Goal: Task Accomplishment & Management: Complete application form

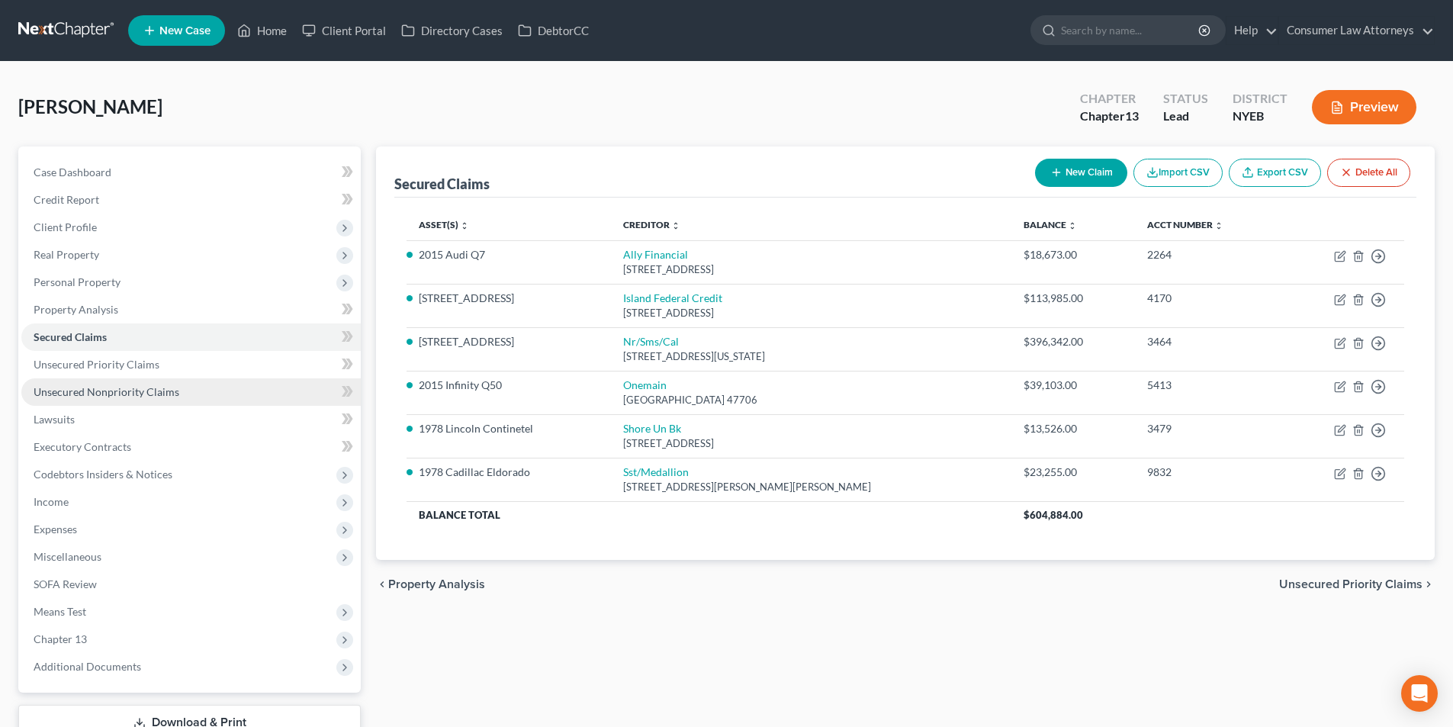
click at [139, 394] on span "Unsecured Nonpriority Claims" at bounding box center [107, 391] width 146 height 13
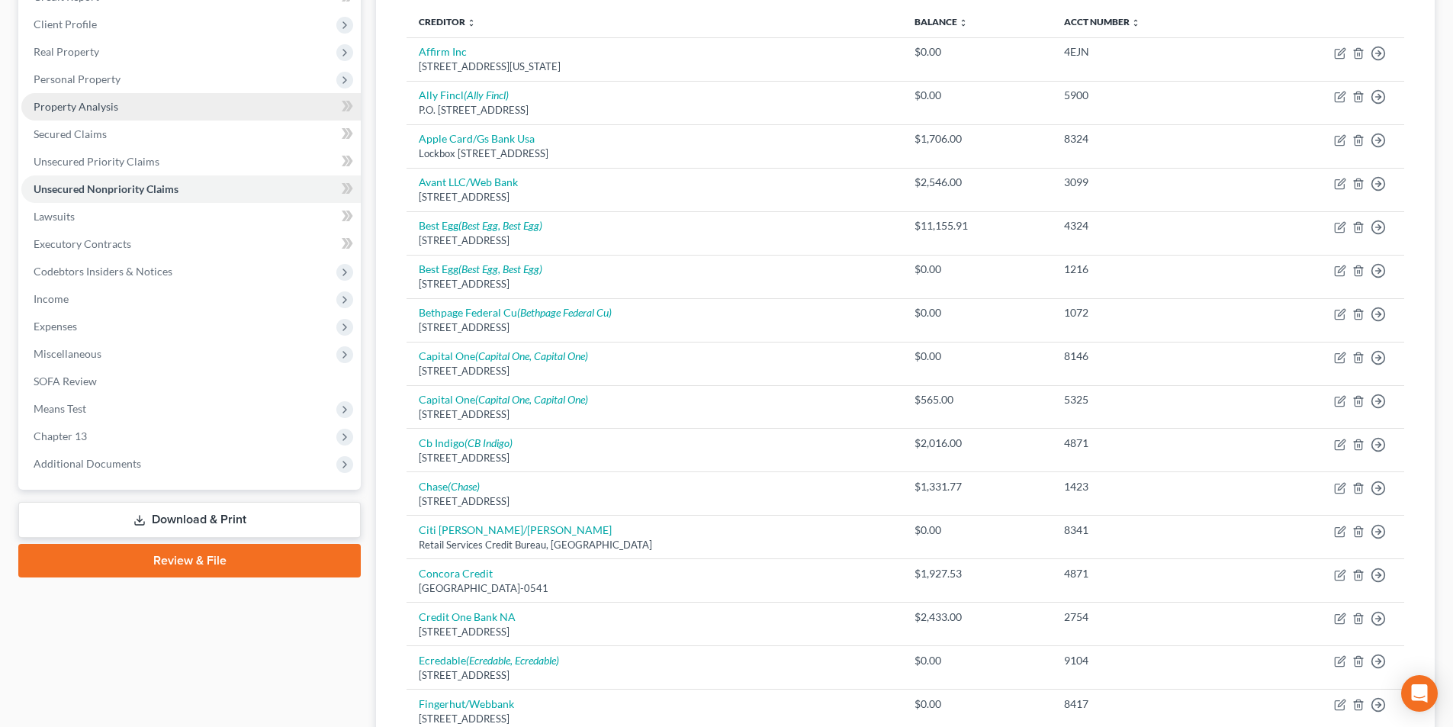
scroll to position [119, 0]
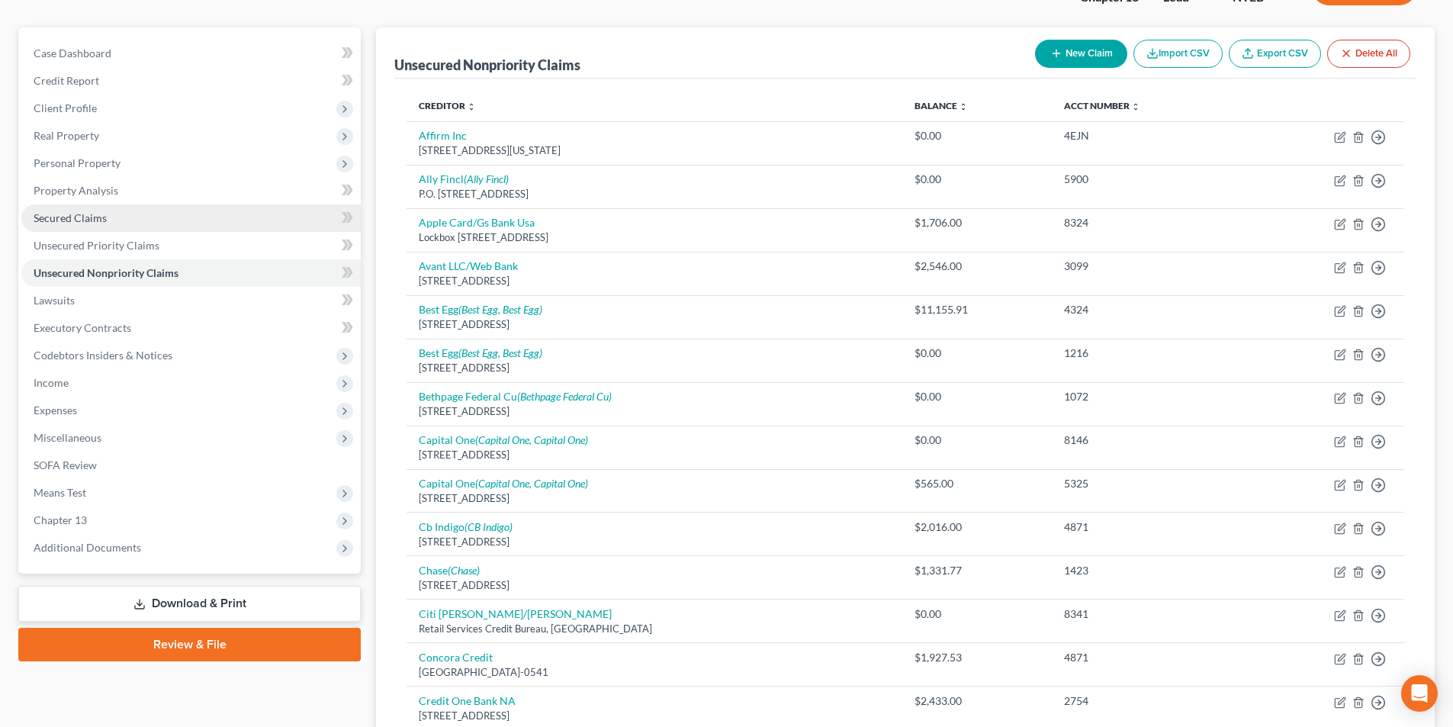
click at [84, 214] on span "Secured Claims" at bounding box center [70, 217] width 73 height 13
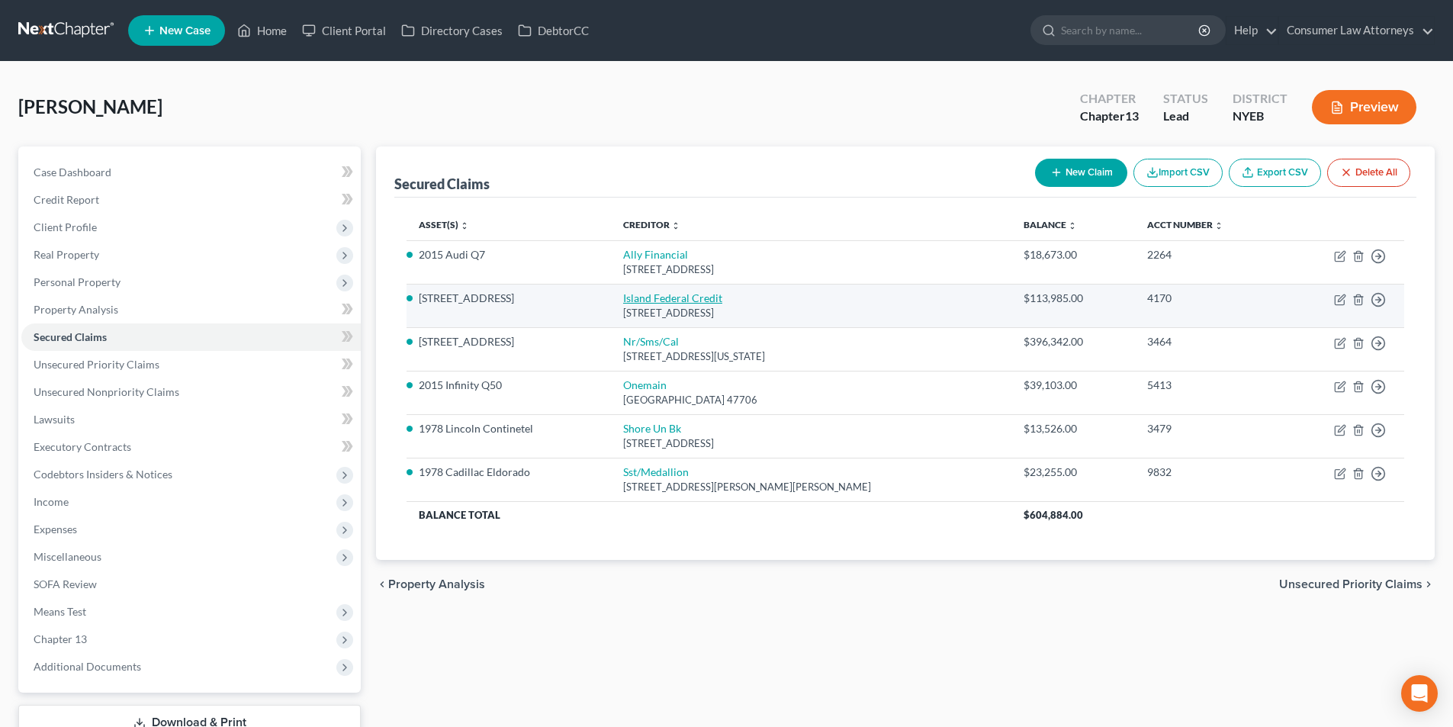
click at [679, 303] on link "Island Federal Credit" at bounding box center [672, 297] width 99 height 13
select select "35"
select select "3"
select select "2"
select select "0"
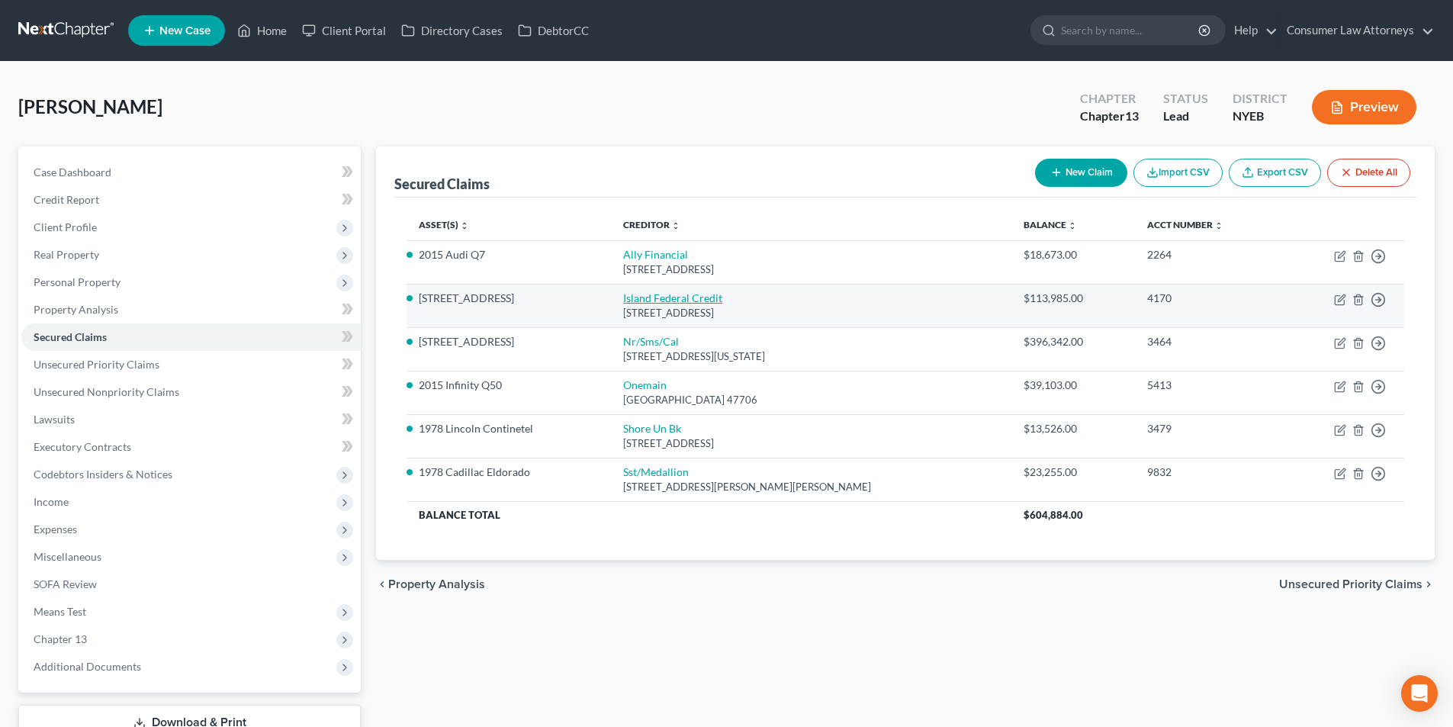
select select "1"
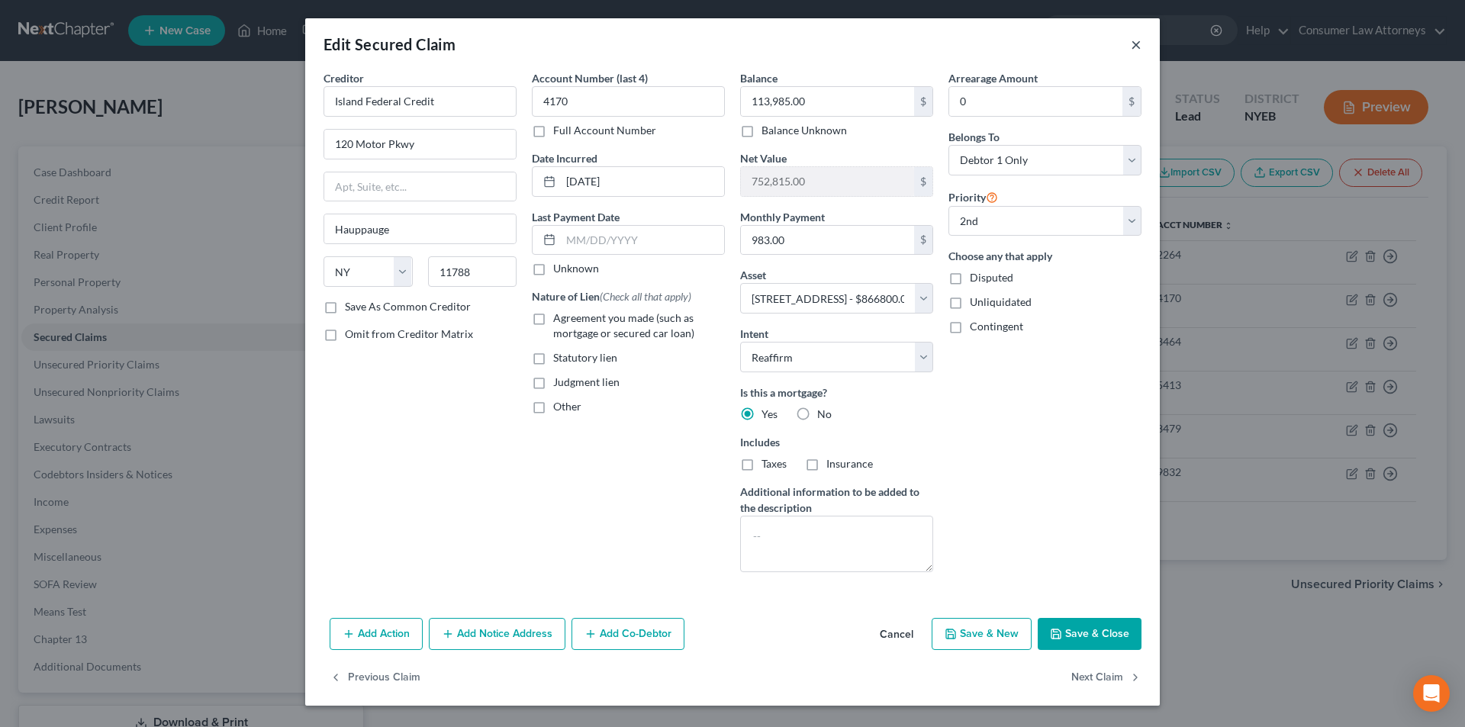
click at [1137, 41] on button "×" at bounding box center [1136, 44] width 11 height 18
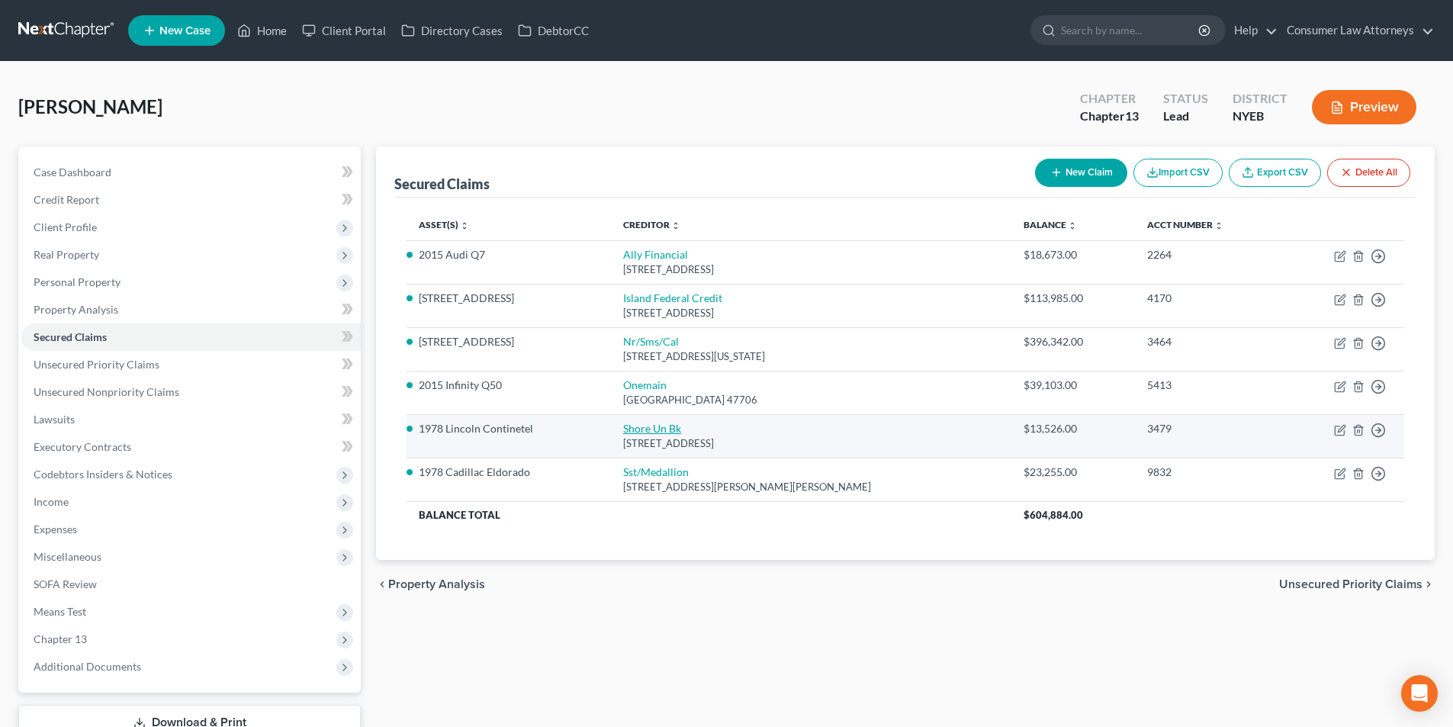
click at [647, 432] on link "Shore Un Bk" at bounding box center [652, 428] width 58 height 13
select select "21"
select select "9"
select select "0"
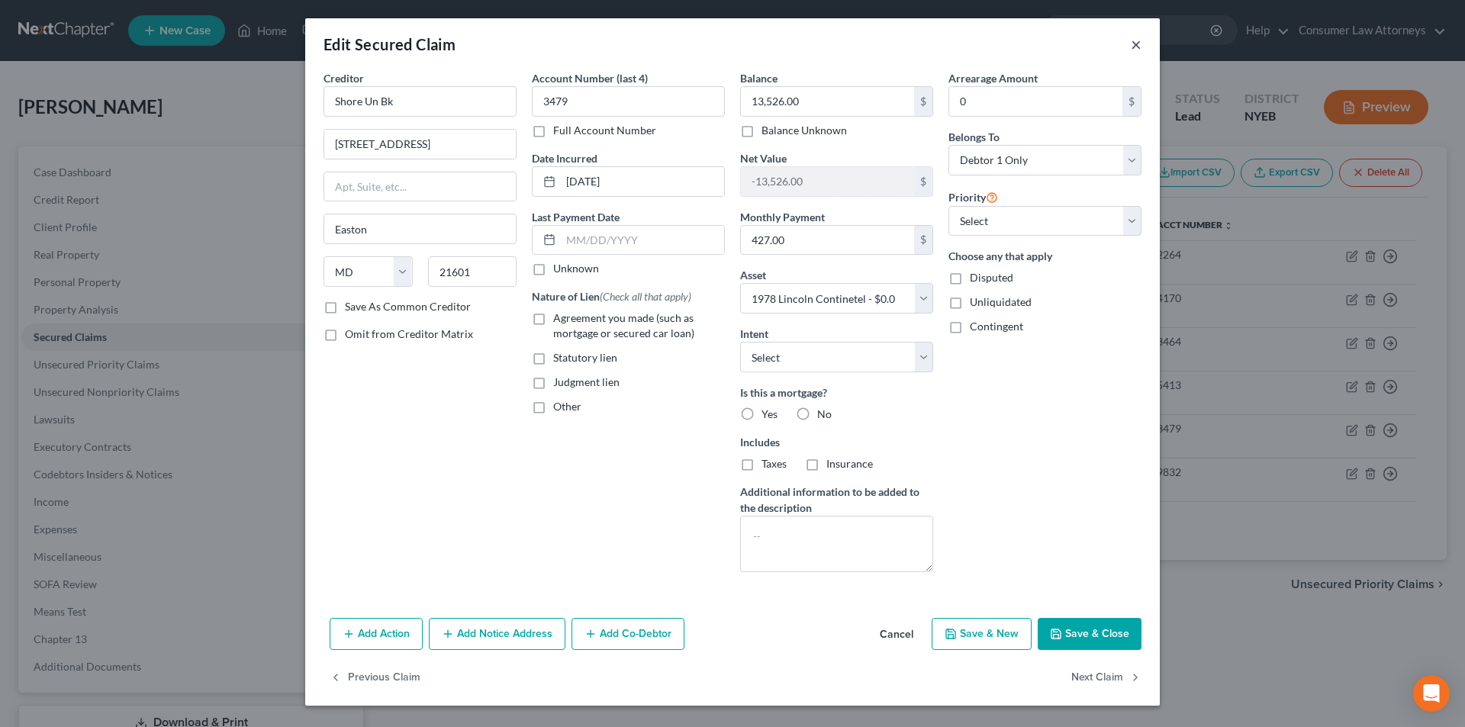
click at [1133, 41] on button "×" at bounding box center [1136, 44] width 11 height 18
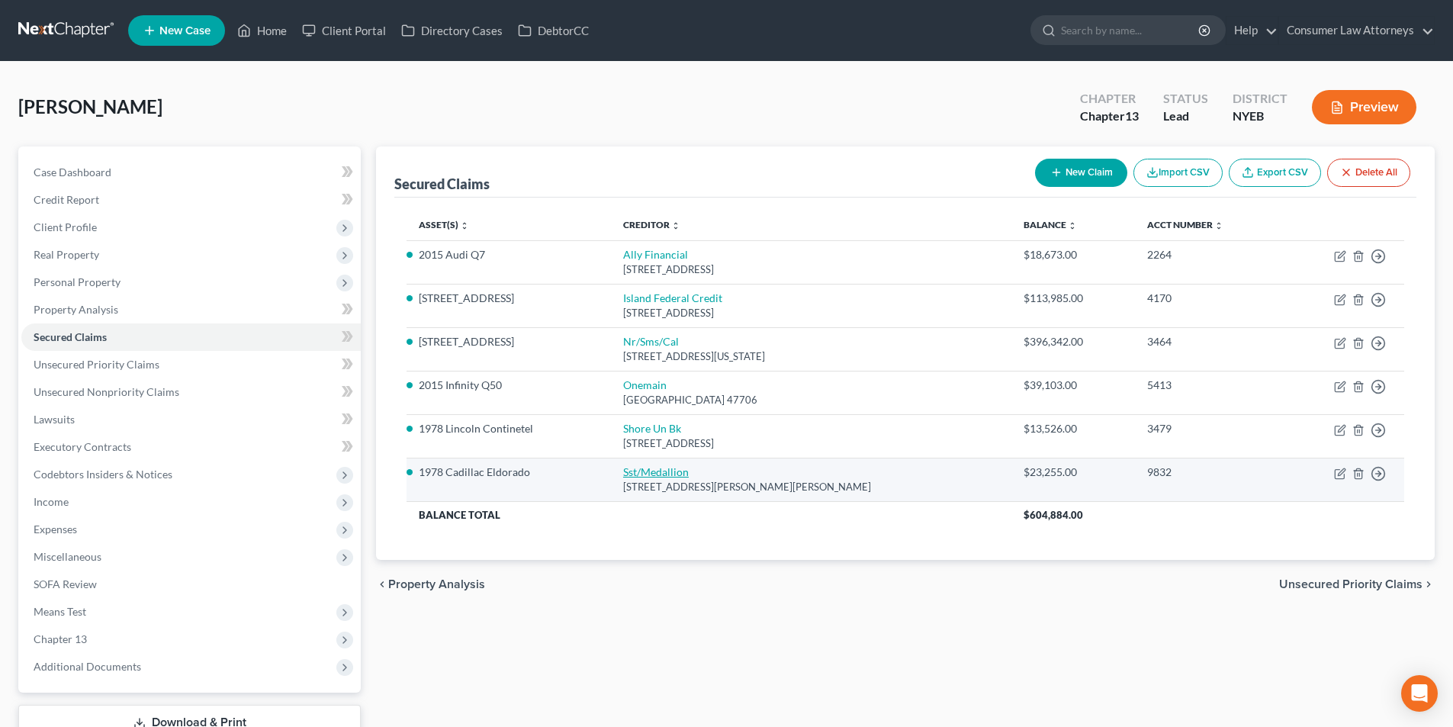
click at [658, 478] on link "Sst/Medallion" at bounding box center [656, 471] width 66 height 13
select select "26"
select select "5"
select select "2"
select select "0"
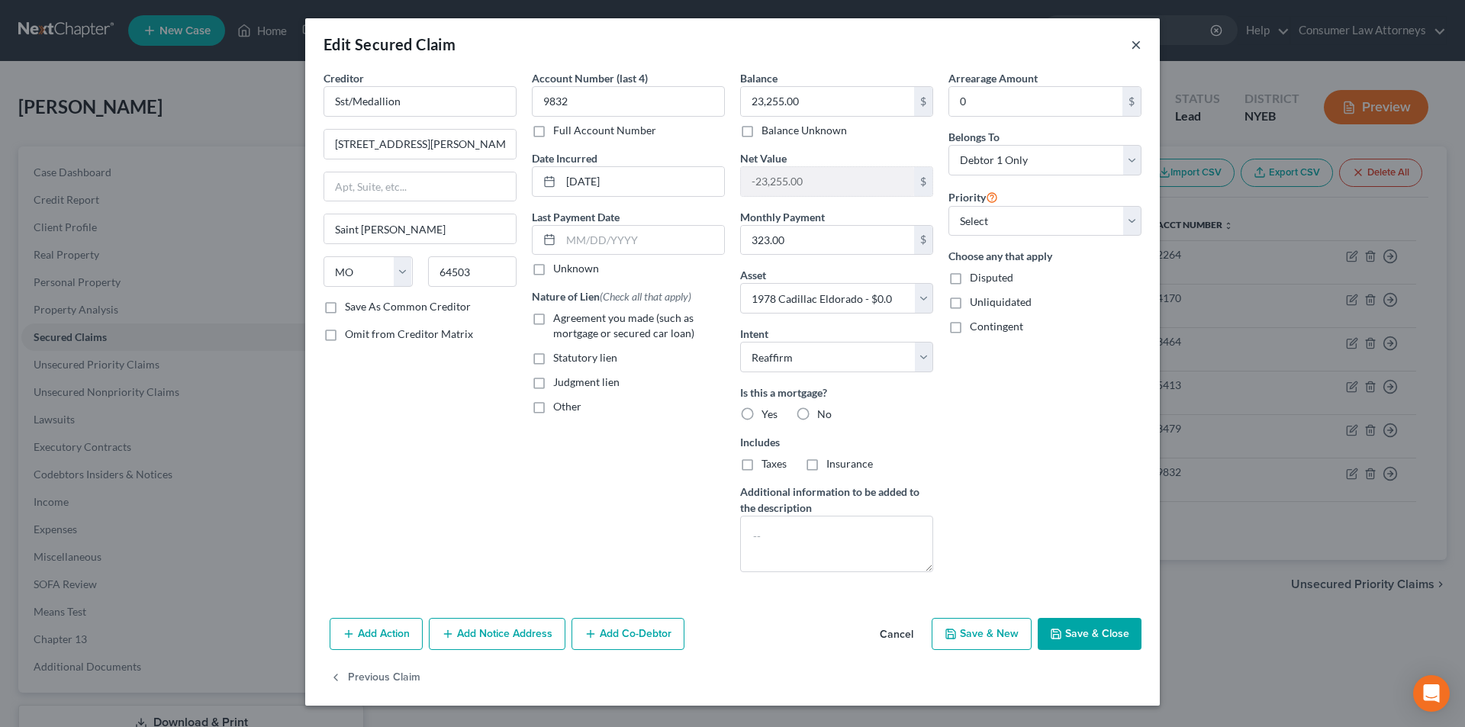
click at [1138, 40] on button "×" at bounding box center [1136, 44] width 11 height 18
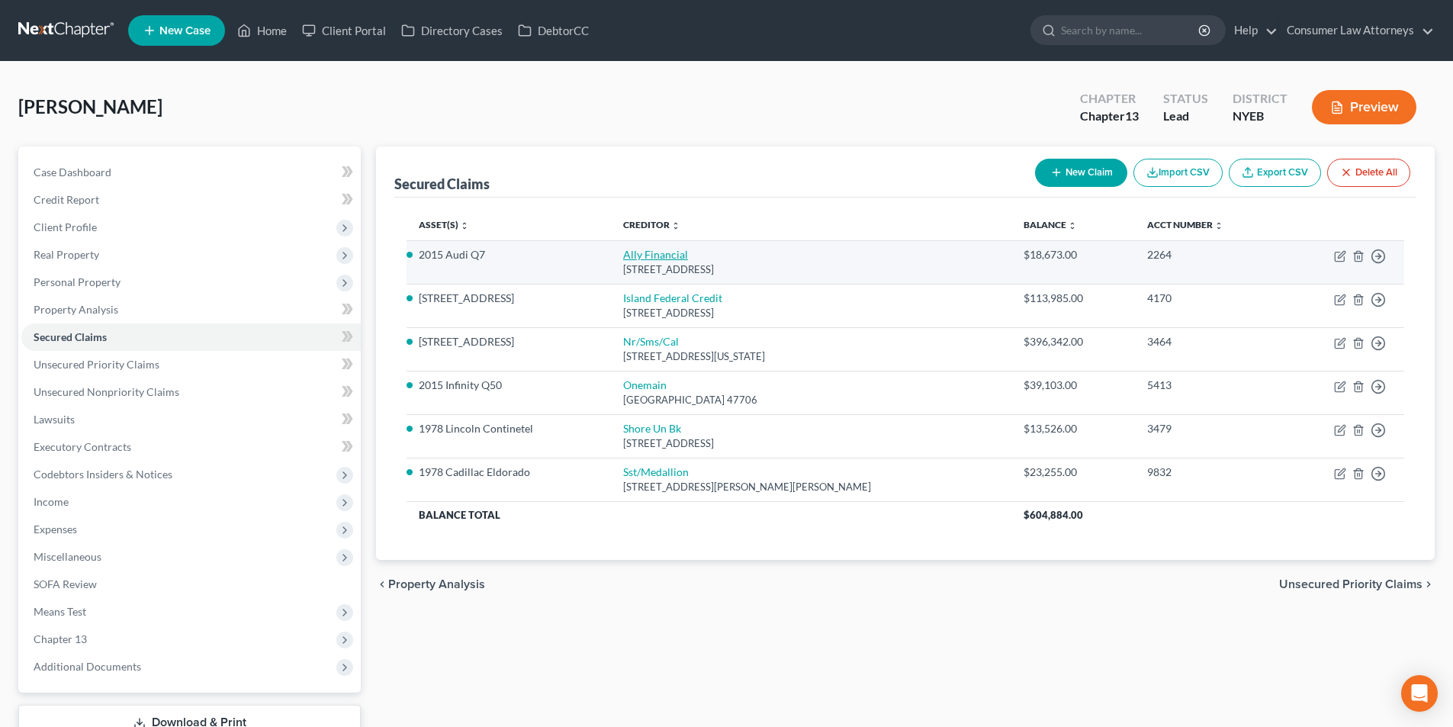
click at [669, 253] on link "Ally Financial" at bounding box center [655, 254] width 65 height 13
select select "23"
select select "6"
select select "0"
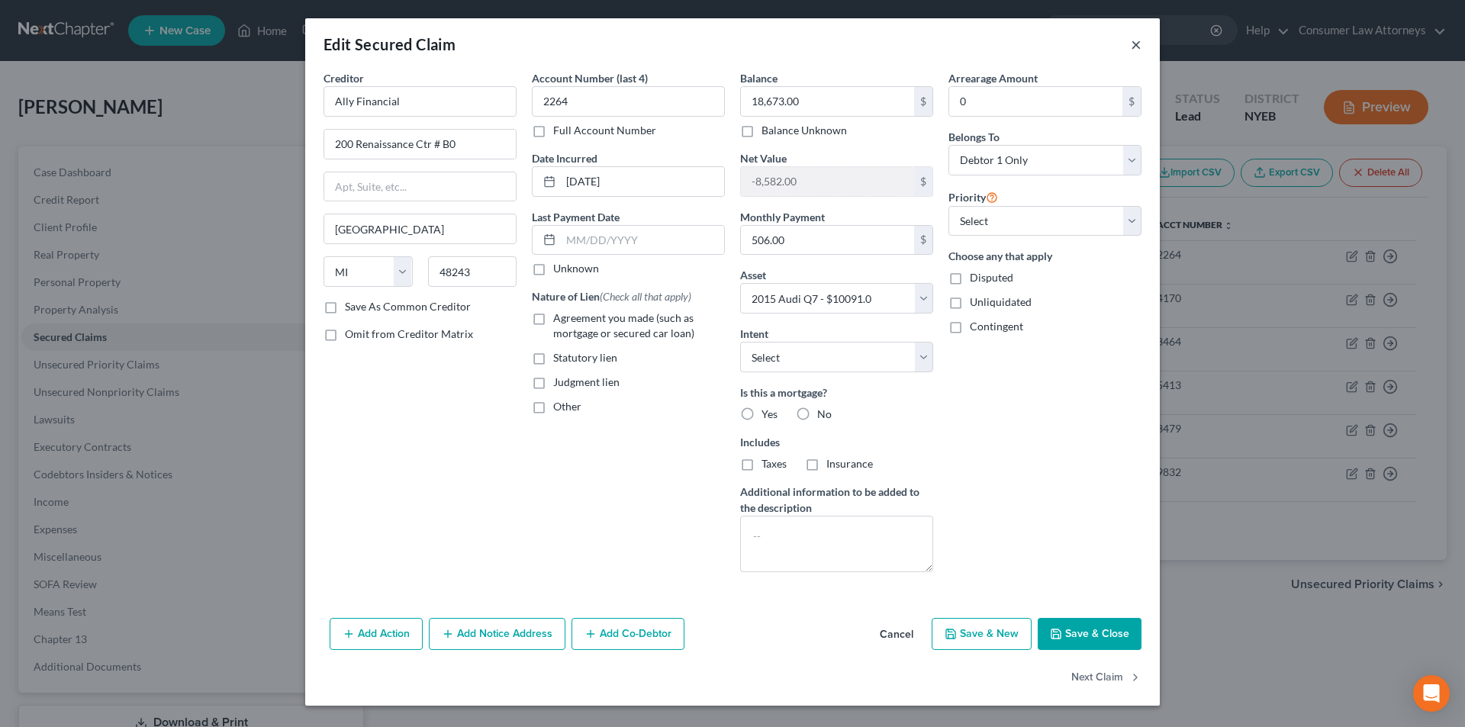
click at [1135, 47] on button "×" at bounding box center [1136, 44] width 11 height 18
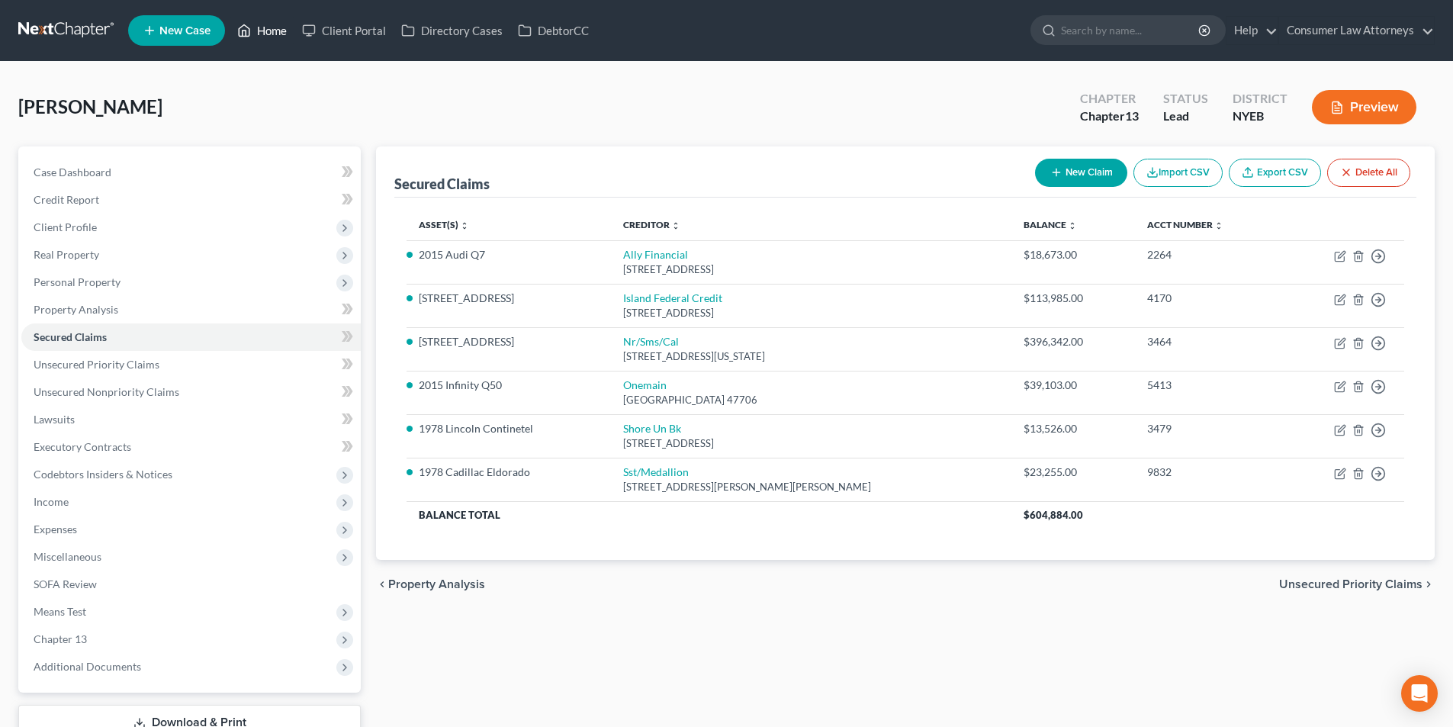
click at [268, 27] on link "Home" at bounding box center [262, 30] width 65 height 27
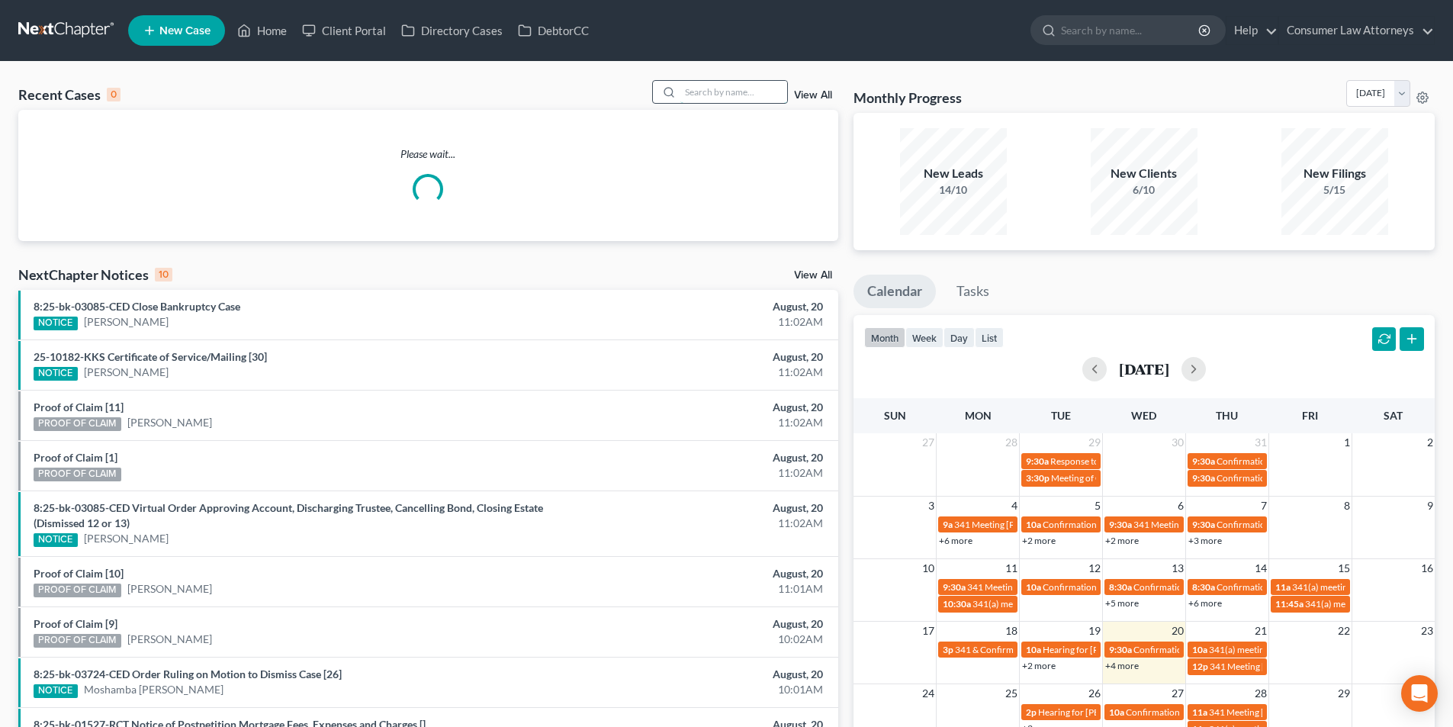
click at [756, 98] on input "search" at bounding box center [734, 92] width 107 height 22
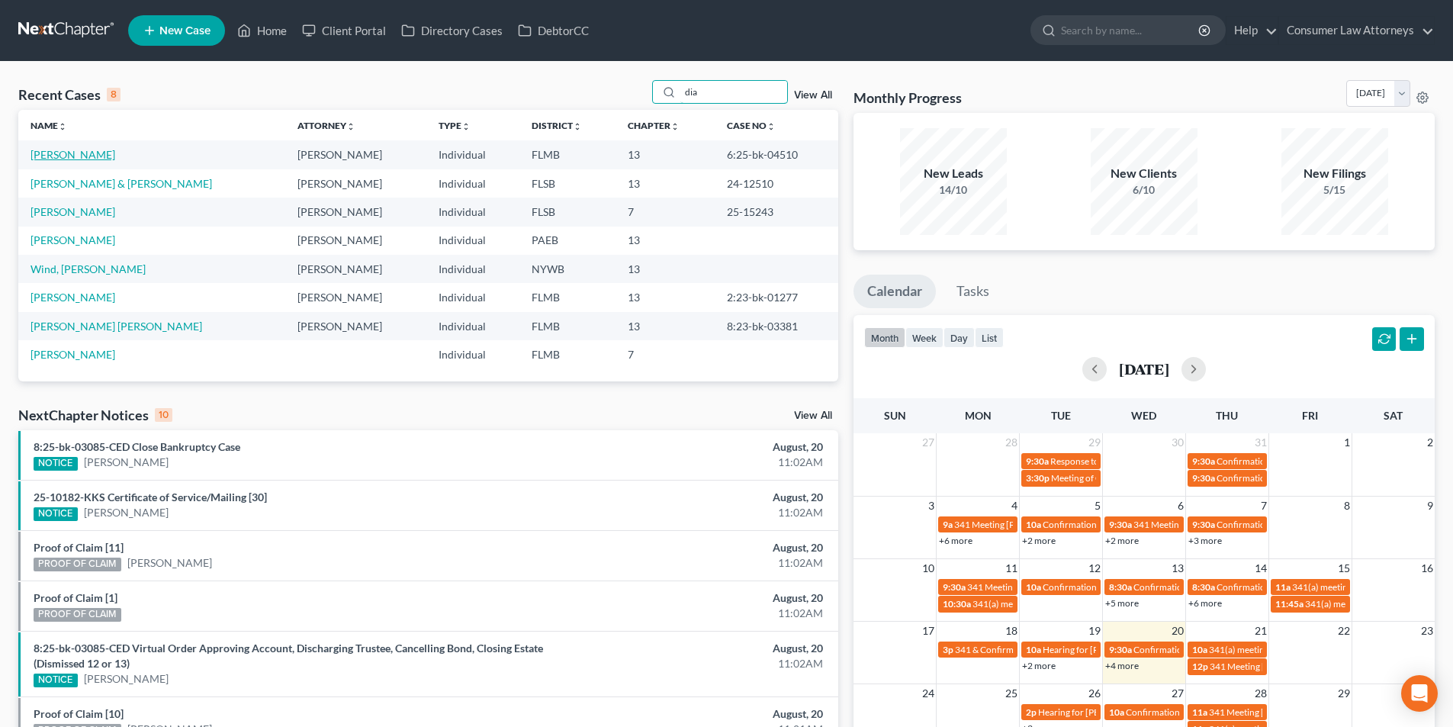
type input "dia"
click at [74, 151] on link "[PERSON_NAME]" at bounding box center [73, 154] width 85 height 13
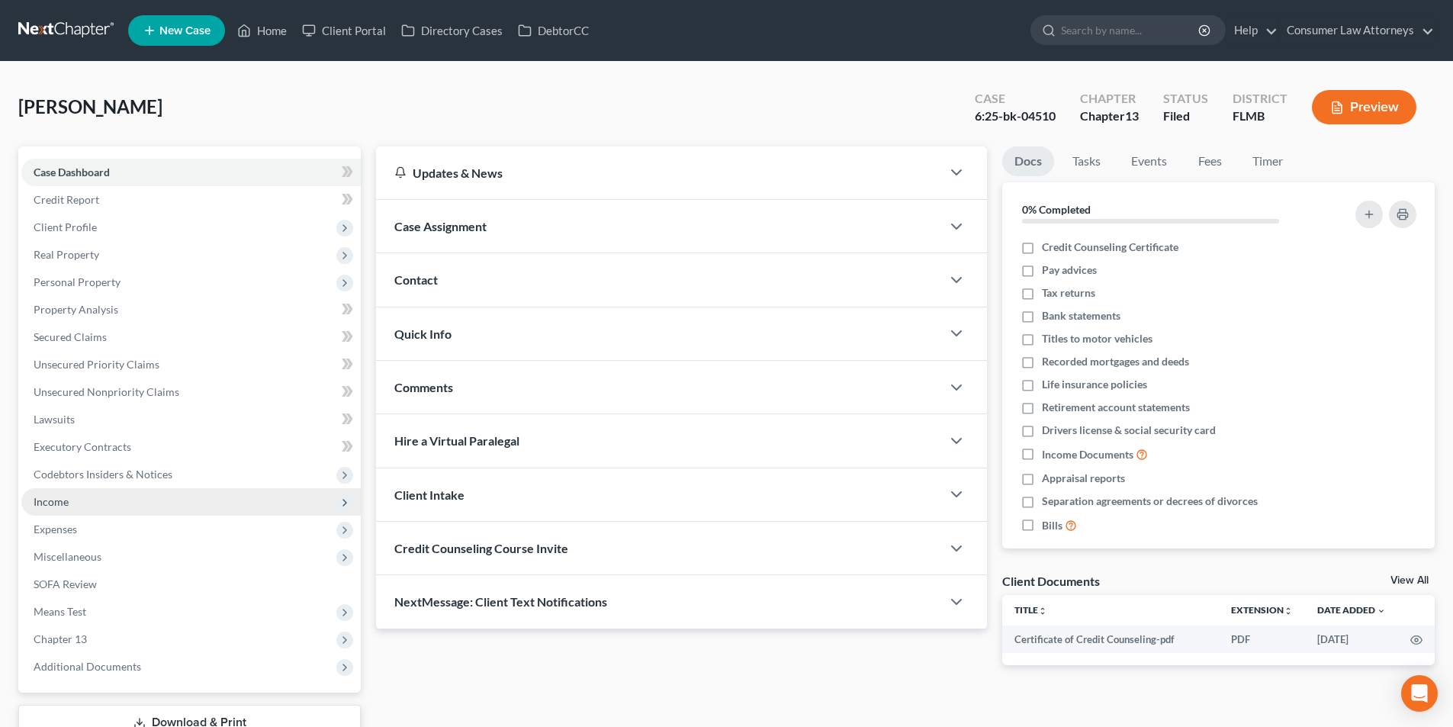
click at [47, 497] on span "Income" at bounding box center [51, 501] width 35 height 13
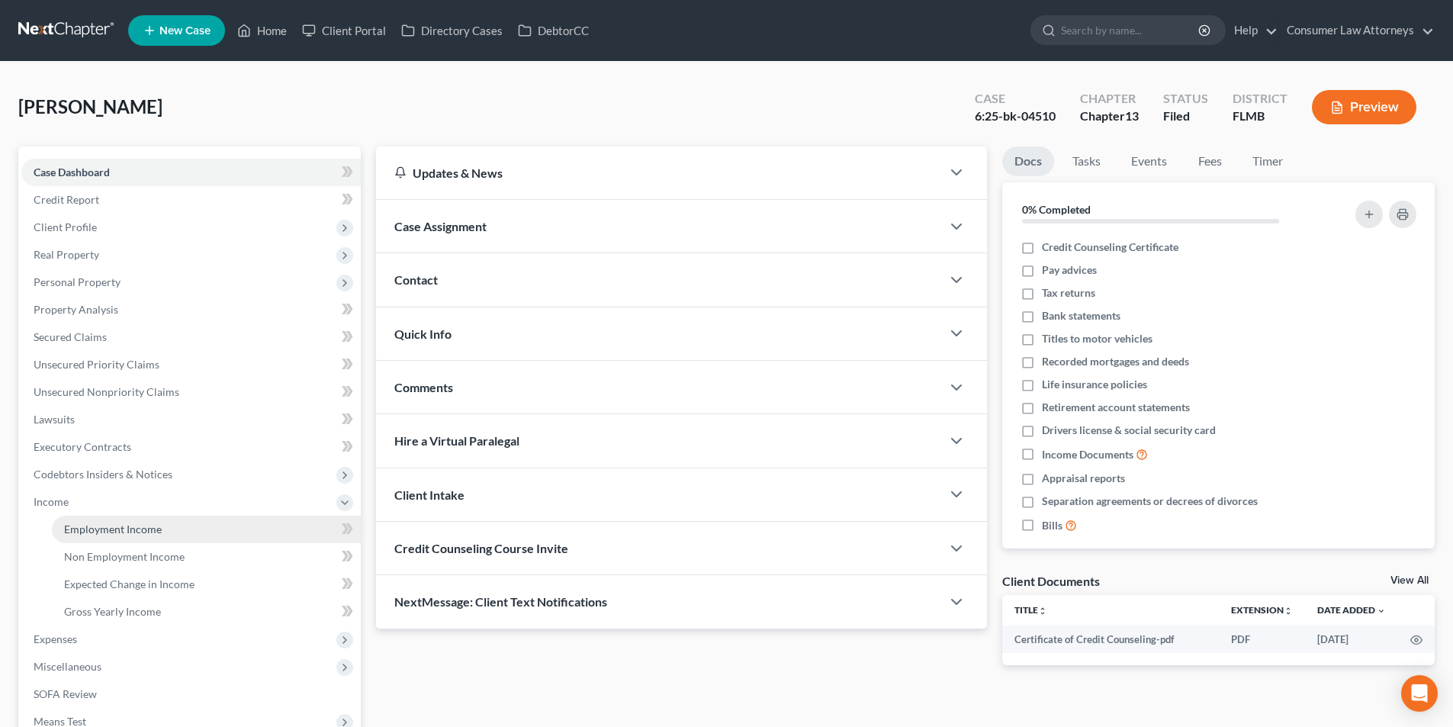
click at [109, 526] on span "Employment Income" at bounding box center [113, 529] width 98 height 13
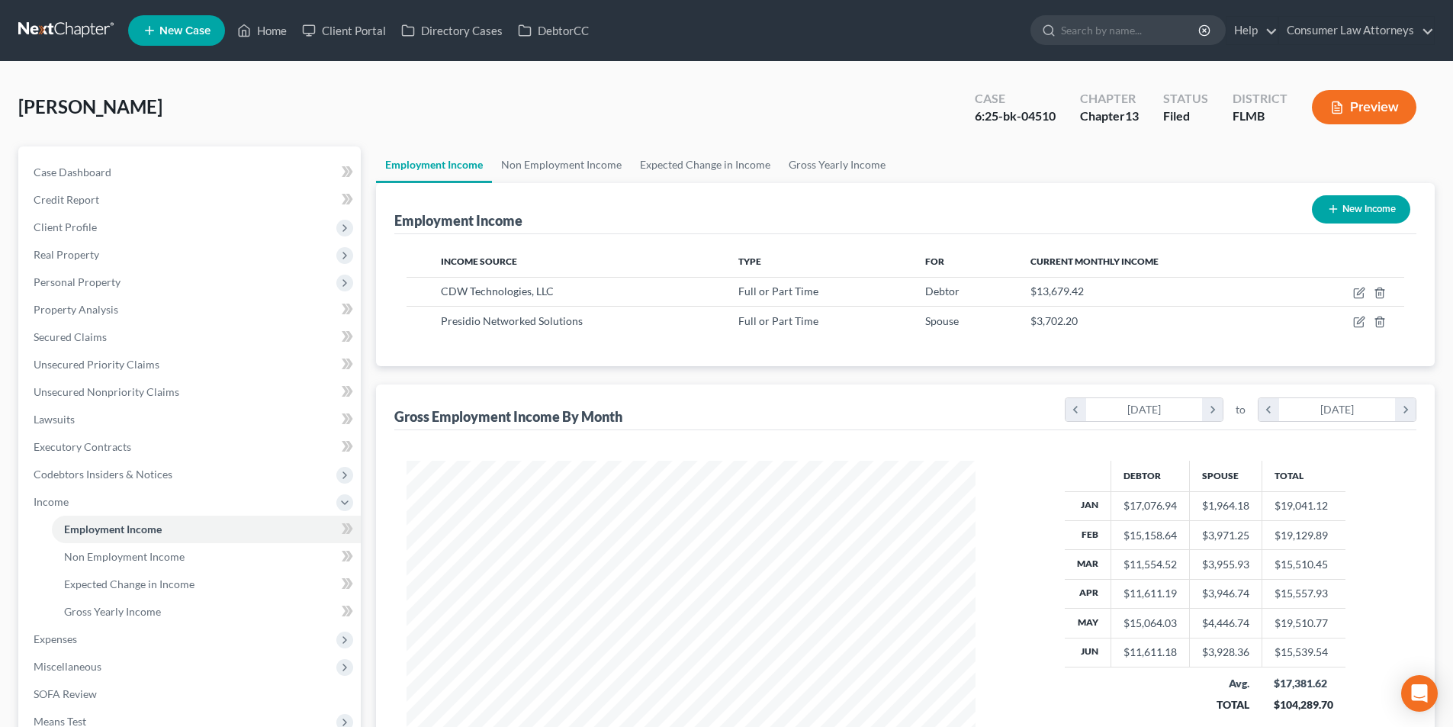
scroll to position [285, 600]
click at [66, 632] on span "Expenses" at bounding box center [55, 638] width 43 height 13
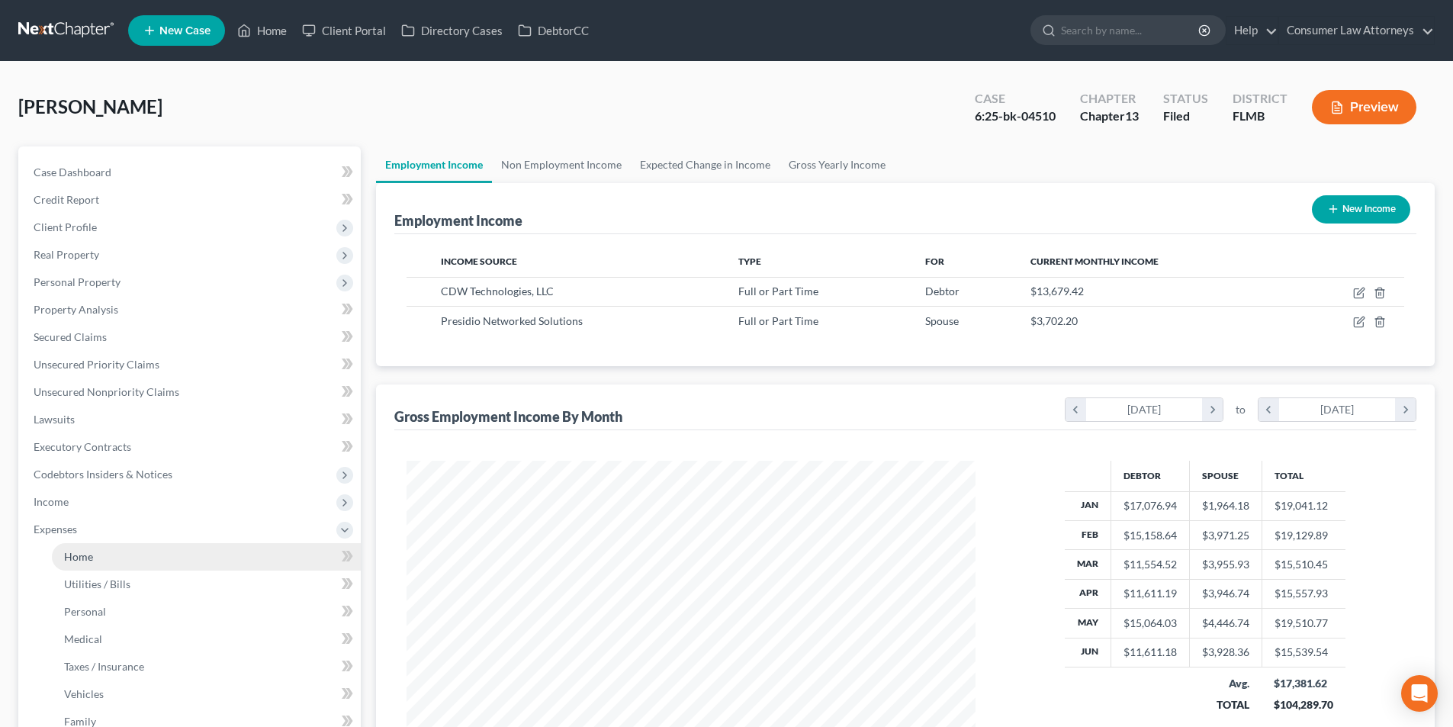
click at [105, 561] on link "Home" at bounding box center [206, 556] width 309 height 27
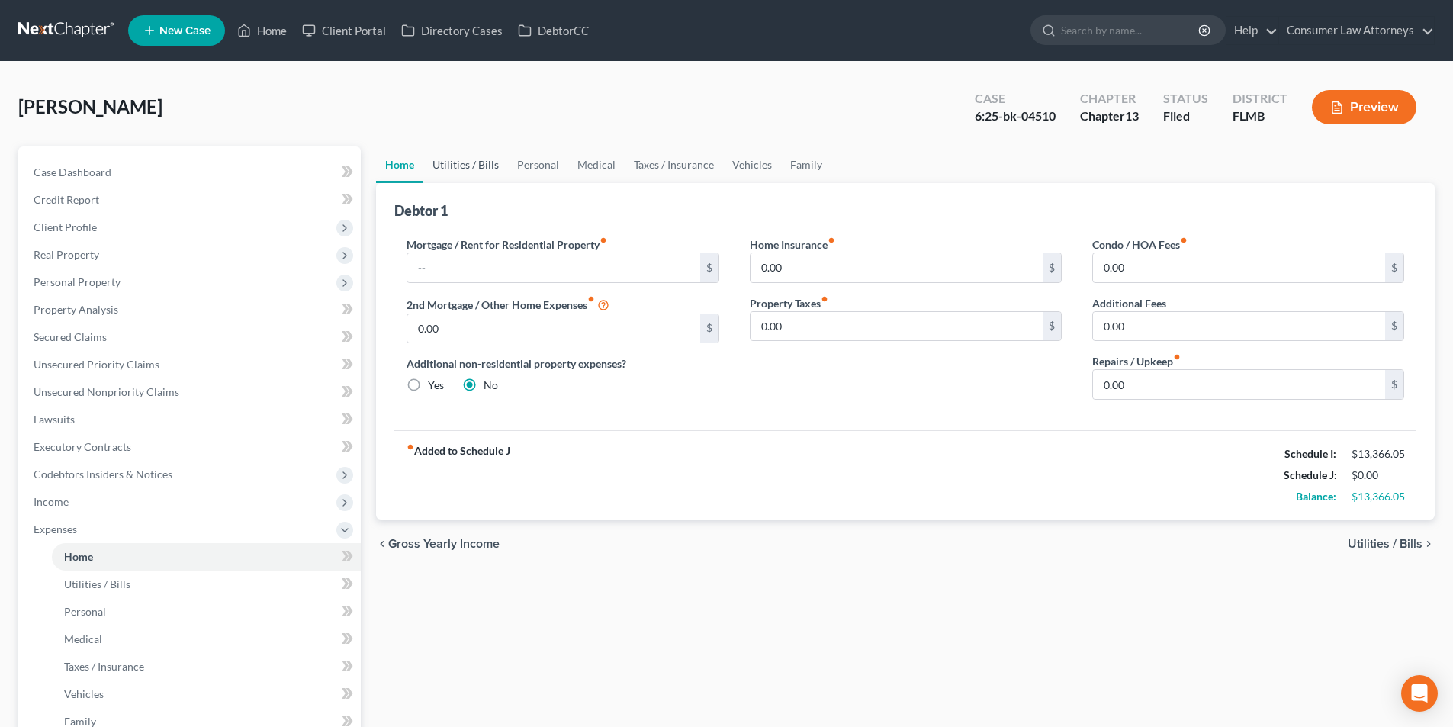
click at [488, 170] on link "Utilities / Bills" at bounding box center [465, 164] width 85 height 37
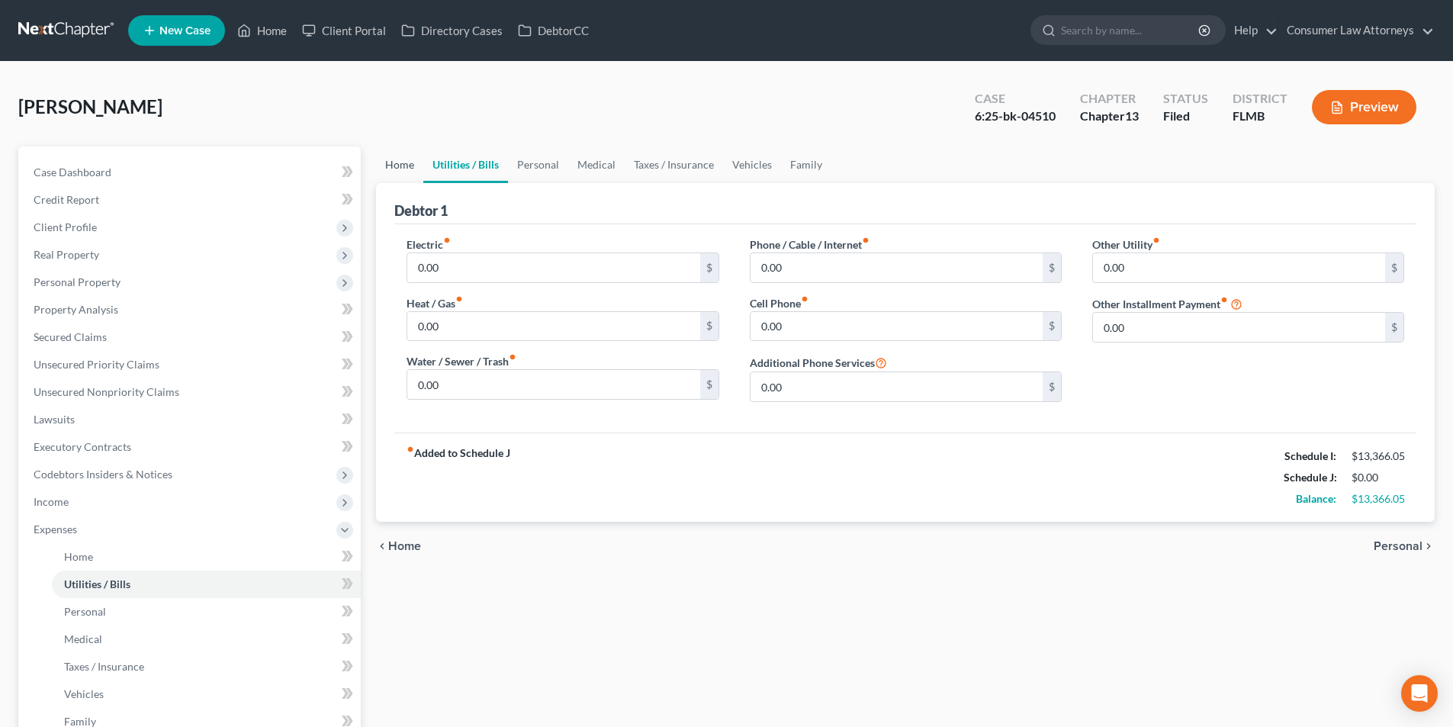
click at [410, 170] on link "Home" at bounding box center [399, 164] width 47 height 37
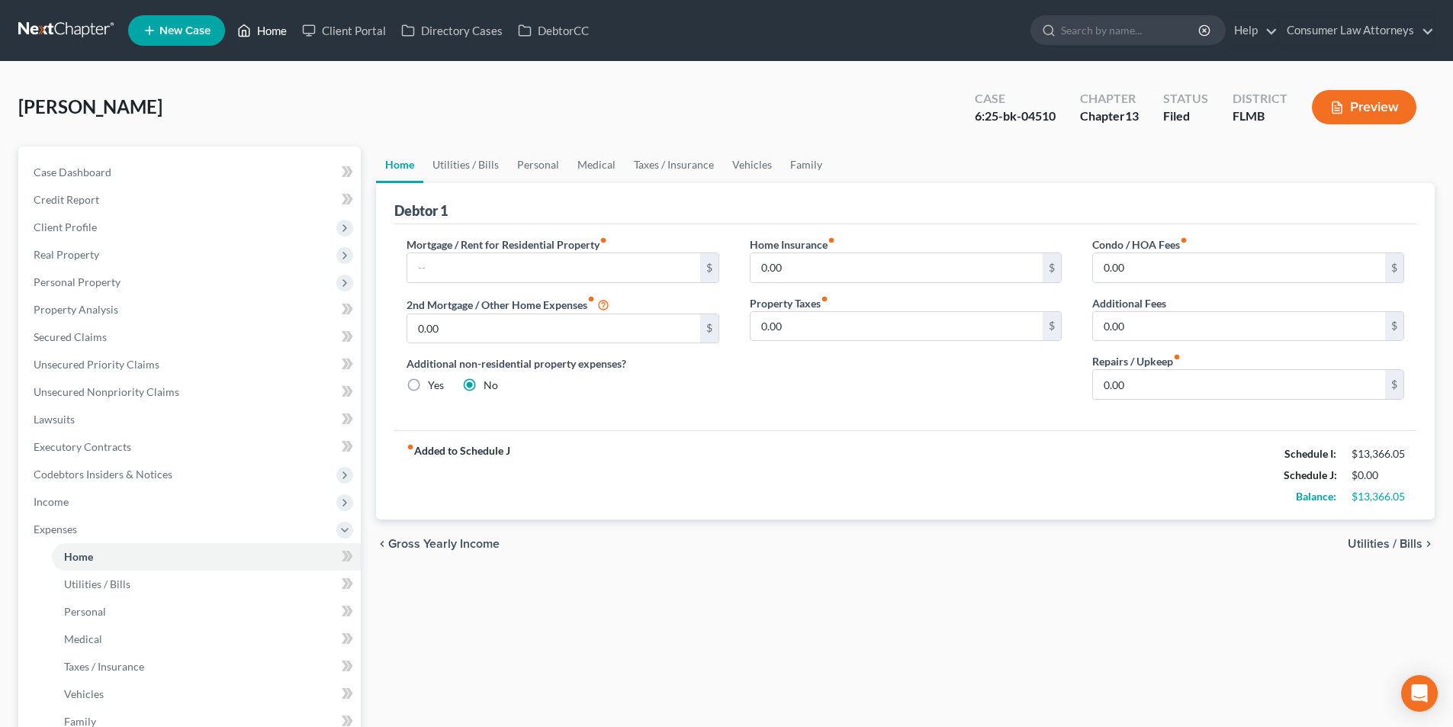
click at [269, 34] on link "Home" at bounding box center [262, 30] width 65 height 27
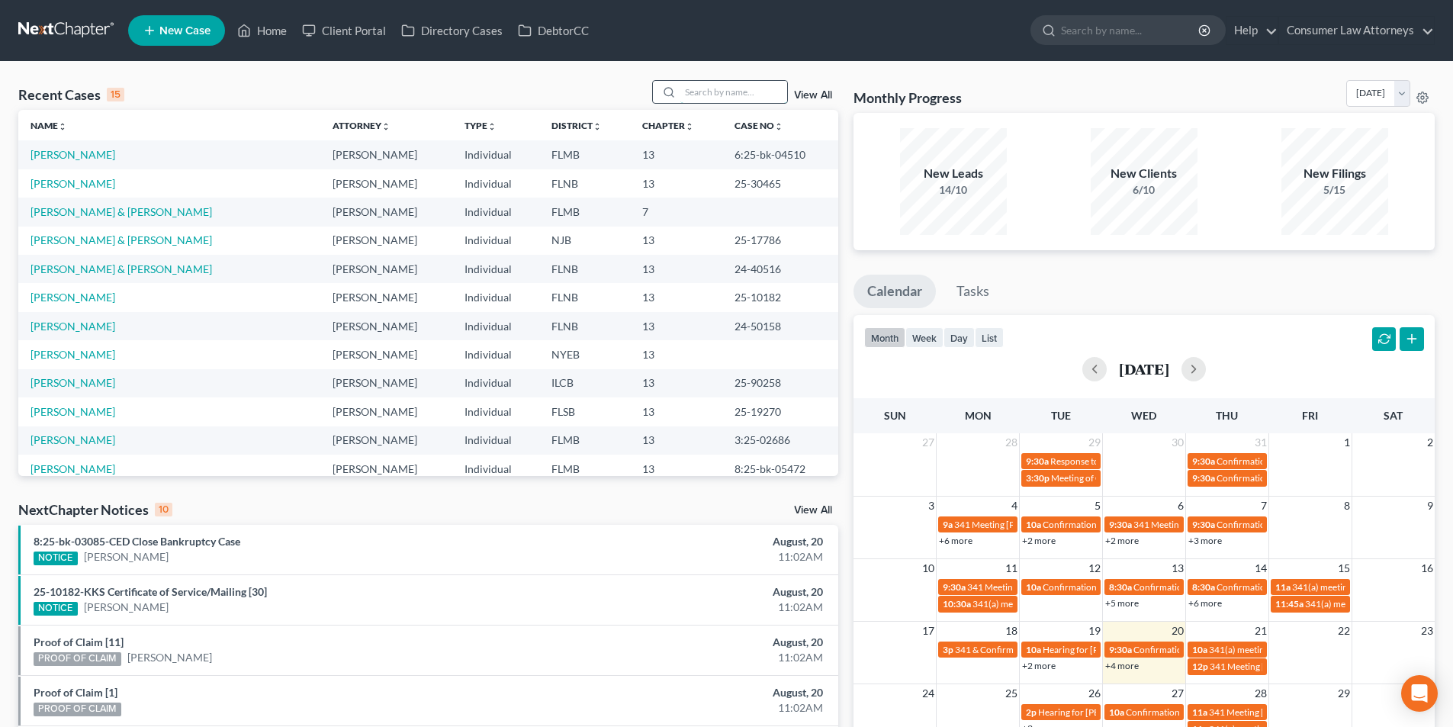
click at [706, 98] on input "search" at bounding box center [734, 92] width 107 height 22
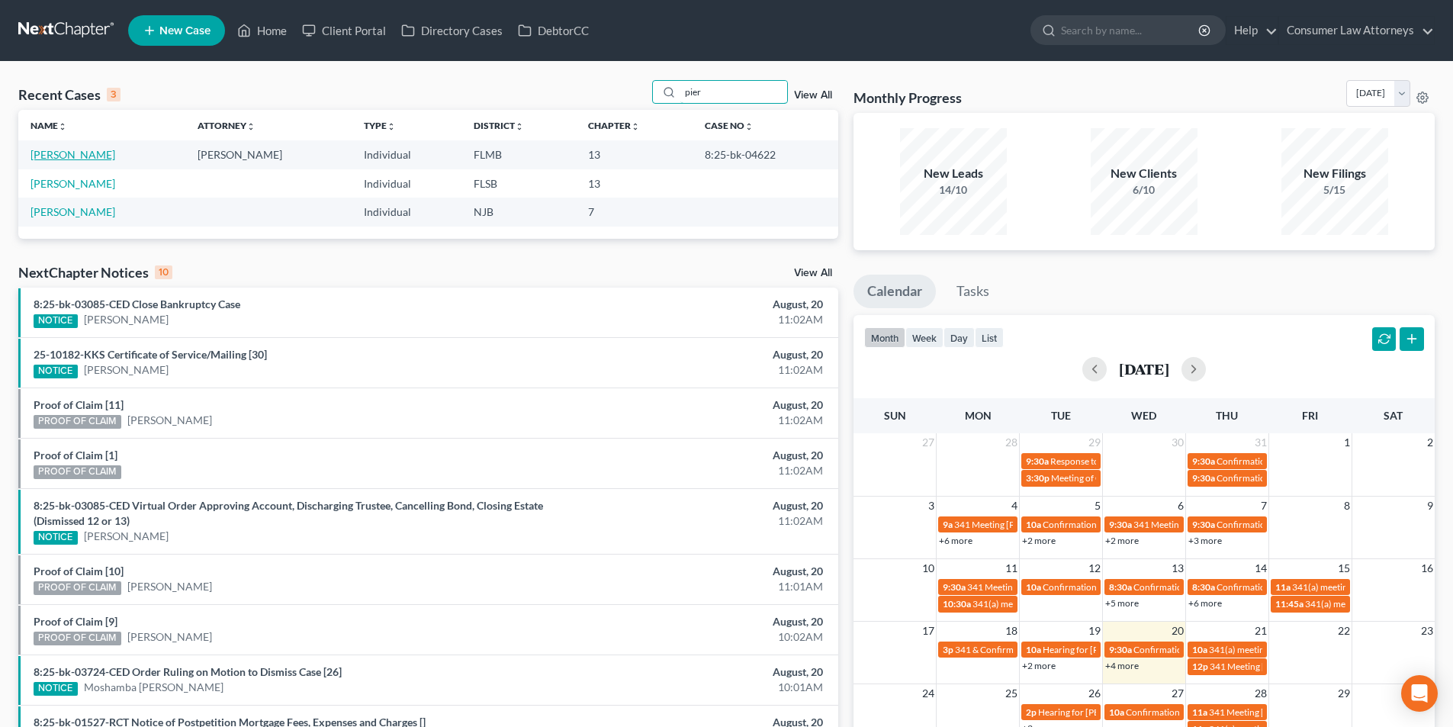
type input "pier"
click at [92, 154] on link "[PERSON_NAME]" at bounding box center [73, 154] width 85 height 13
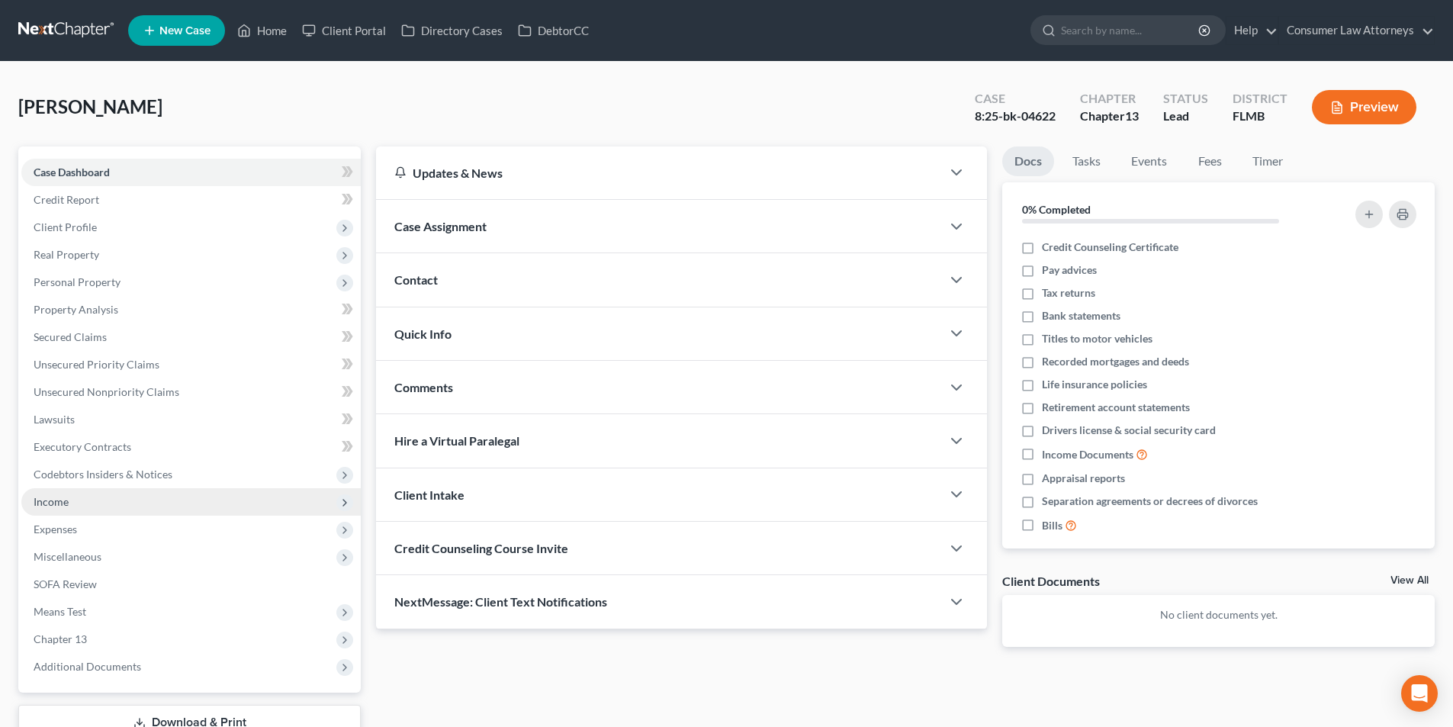
click at [65, 502] on span "Income" at bounding box center [51, 501] width 35 height 13
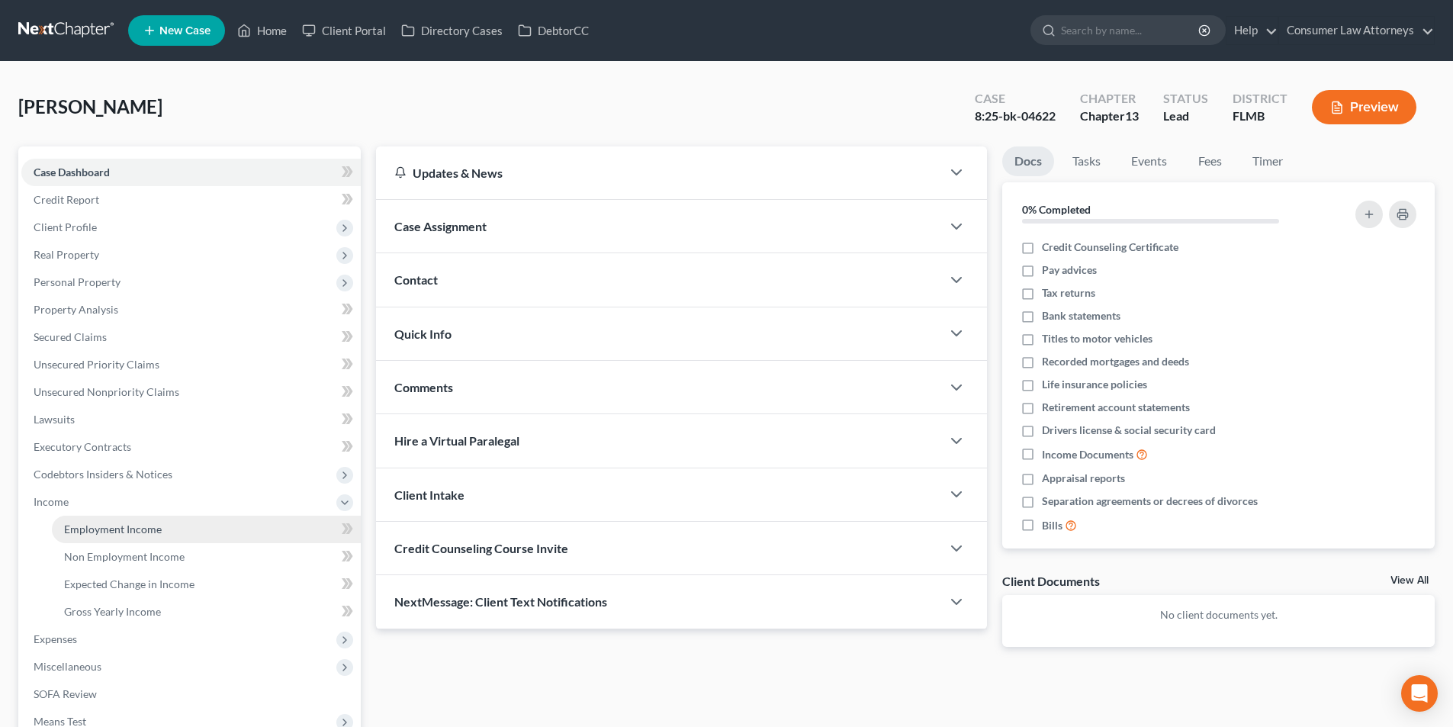
click at [134, 526] on span "Employment Income" at bounding box center [113, 529] width 98 height 13
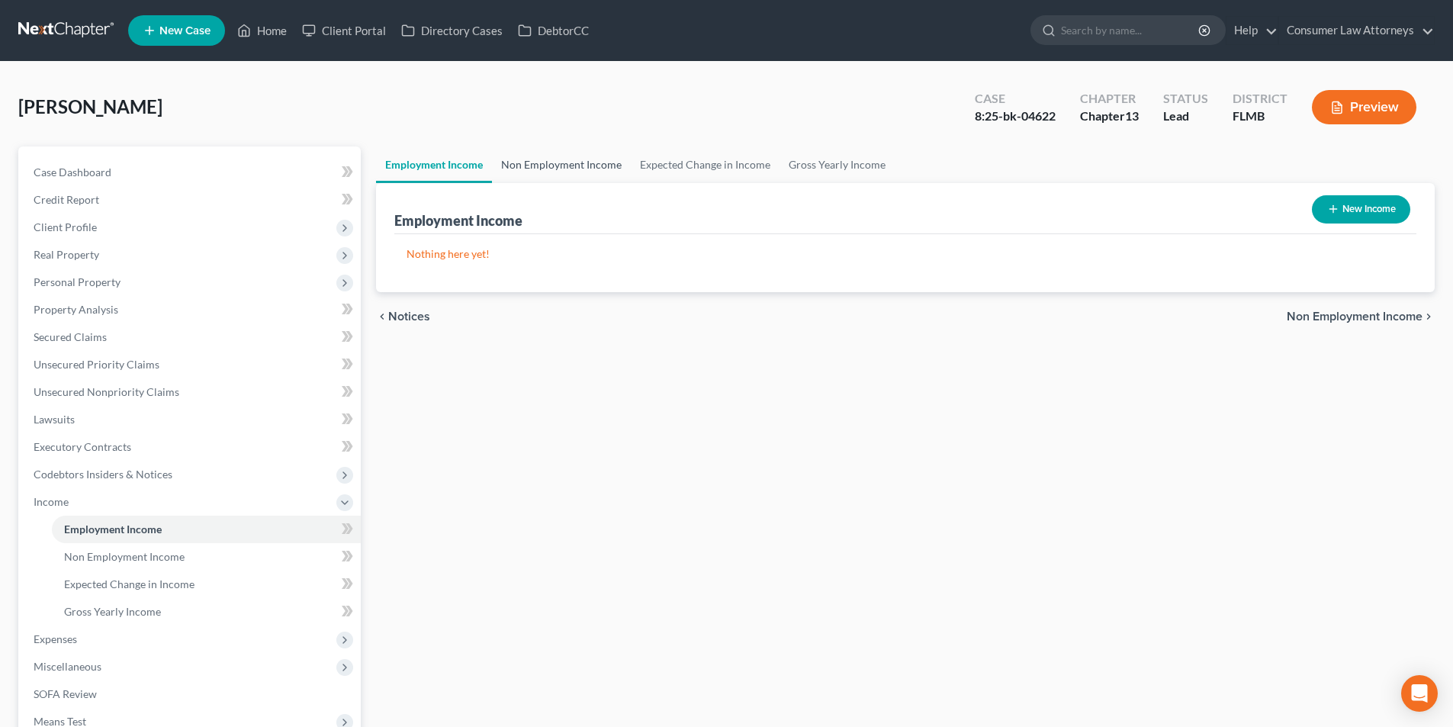
click at [557, 160] on link "Non Employment Income" at bounding box center [561, 164] width 139 height 37
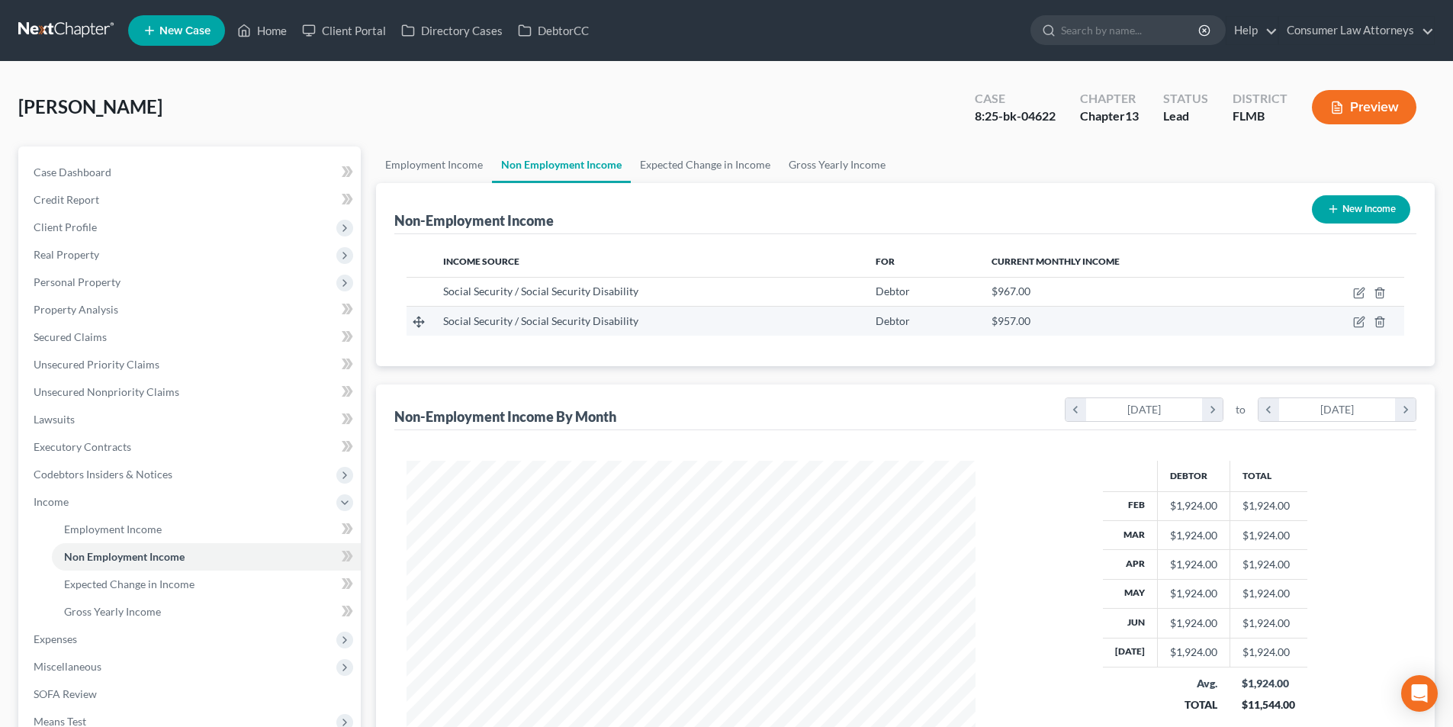
scroll to position [285, 600]
